Goal: Find contact information: Obtain details needed to contact an individual or organization

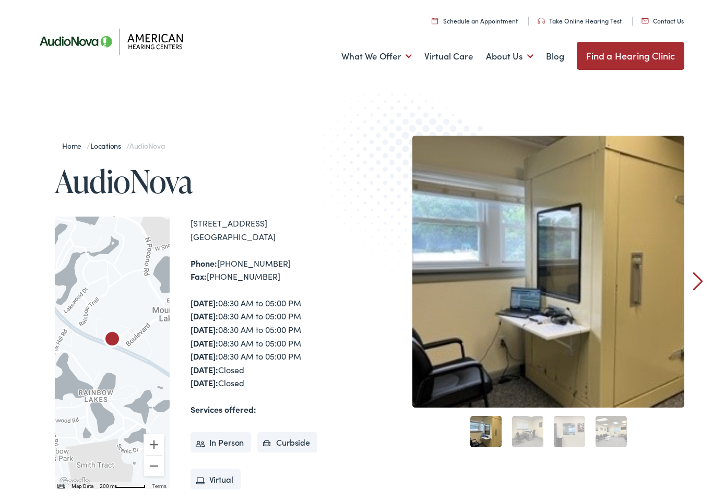
click at [378, 349] on div "Home / Locations / AudioNova AudioNova To navigate the map with touch gestures …" at bounding box center [357, 363] width 656 height 454
click at [0, 0] on link "Hearing Aids & Treatment" at bounding box center [0, 0] width 0 height 0
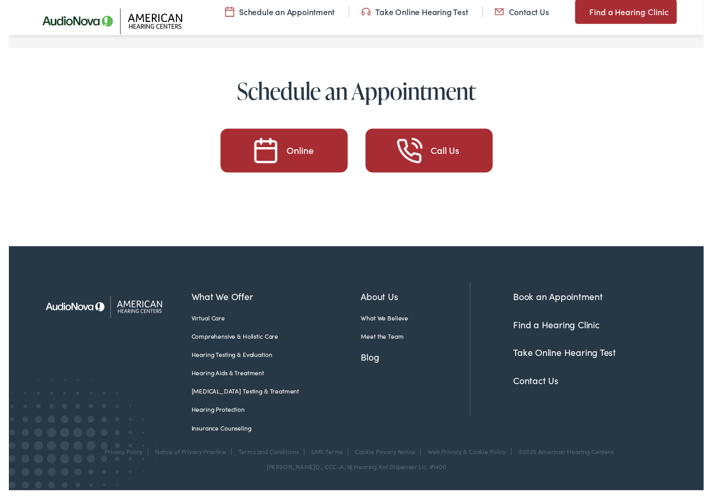
scroll to position [4685, 0]
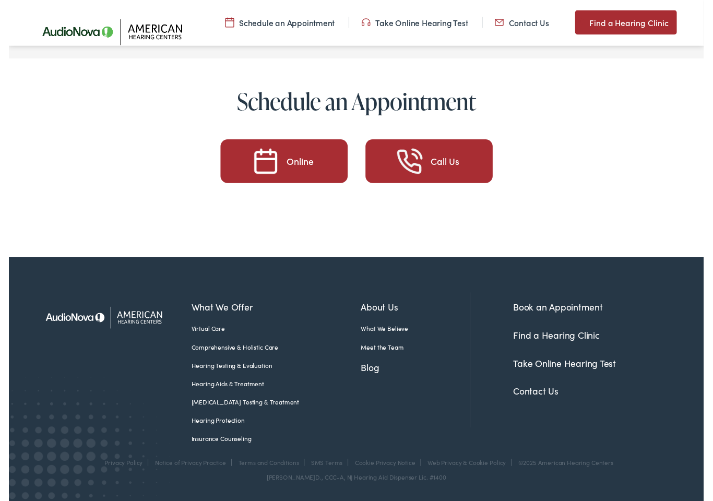
click at [550, 402] on link "Contact Us" at bounding box center [540, 401] width 46 height 13
